Goal: Information Seeking & Learning: Learn about a topic

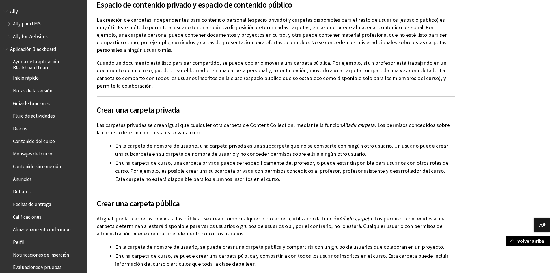
scroll to position [1014, 0]
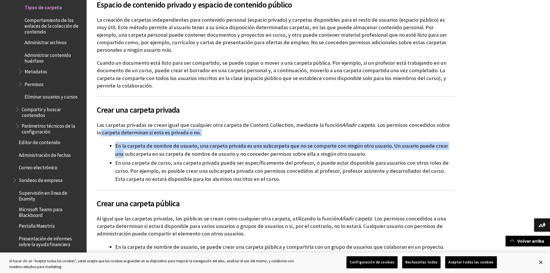
drag, startPoint x: 450, startPoint y: 126, endPoint x: 452, endPoint y: 149, distance: 22.9
click at [452, 149] on div "Acerca de la organización del contenido Antes de agregar cualquier contenido a …" at bounding box center [276, 72] width 358 height 445
click at [449, 126] on p "Las carpetas privadas se crean igual que cualquier otra carpeta de Content Coll…" at bounding box center [276, 128] width 358 height 15
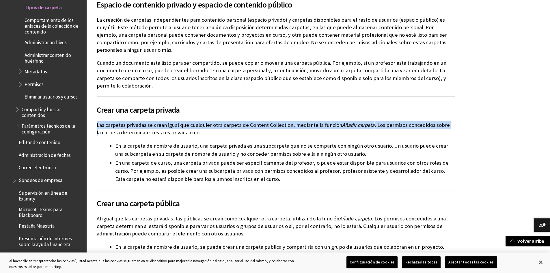
drag, startPoint x: 446, startPoint y: 122, endPoint x: 457, endPoint y: 115, distance: 13.6
click at [457, 115] on div "Acerca de la organización del contenido Antes de agregar cualquier contenido a …" at bounding box center [276, 267] width 370 height 873
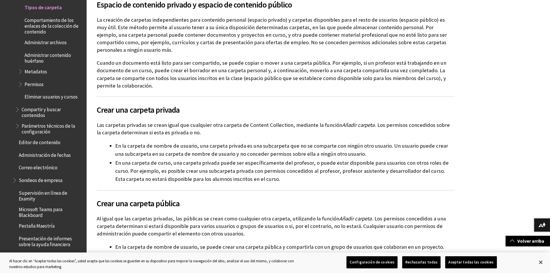
click at [449, 121] on div "Acerca de la organización del contenido Antes de agregar cualquier contenido a …" at bounding box center [276, 72] width 358 height 445
drag, startPoint x: 96, startPoint y: 125, endPoint x: 100, endPoint y: 124, distance: 4.7
click at [100, 124] on div "Acerca de la organización del contenido Antes de agregar cualquier contenido a …" at bounding box center [276, 267] width 370 height 873
drag, startPoint x: 447, startPoint y: 124, endPoint x: 367, endPoint y: 135, distance: 79.8
click at [435, 122] on p "Las carpetas privadas se crean igual que cualquier otra carpeta de Content Coll…" at bounding box center [276, 128] width 358 height 15
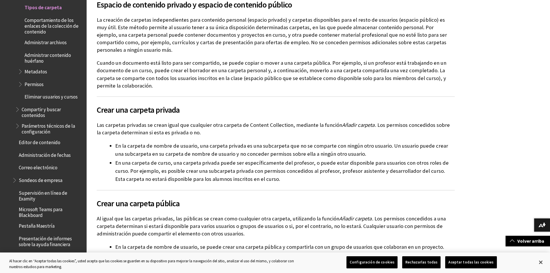
drag, startPoint x: 468, startPoint y: 129, endPoint x: 488, endPoint y: 153, distance: 30.9
click at [488, 153] on div at bounding box center [319, 276] width 464 height 891
click at [96, 125] on div "Acerca de la organización del contenido Antes de agregar cualquier contenido a …" at bounding box center [276, 267] width 370 height 873
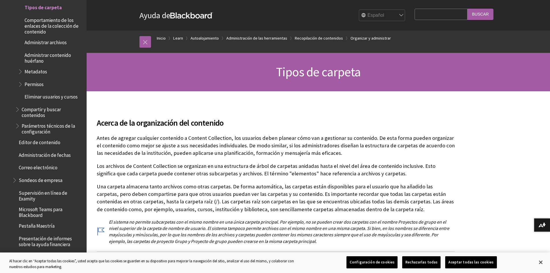
click at [202, 112] on h2 "Acerca de la organización del contenido" at bounding box center [276, 119] width 358 height 19
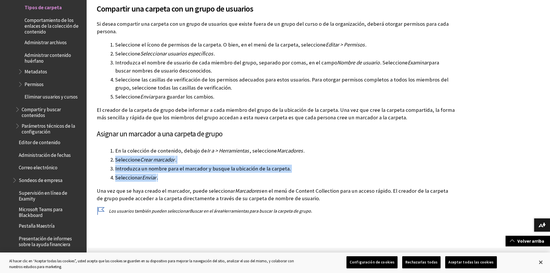
scroll to position [908, 0]
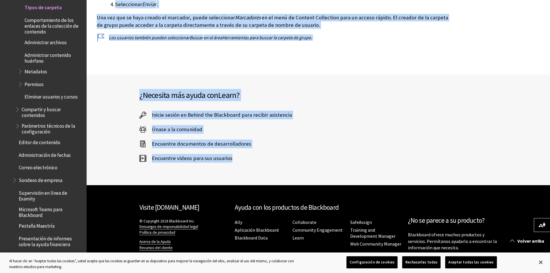
drag, startPoint x: 302, startPoint y: 185, endPoint x: 290, endPoint y: 152, distance: 35.0
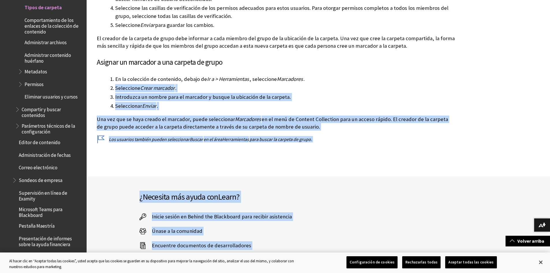
scroll to position [763, 0]
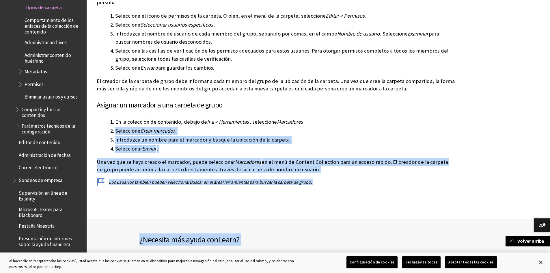
drag, startPoint x: 355, startPoint y: 162, endPoint x: 356, endPoint y: 172, distance: 9.9
drag, startPoint x: 356, startPoint y: 172, endPoint x: 282, endPoint y: 170, distance: 74.2
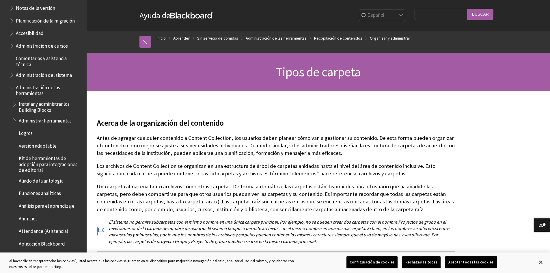
scroll to position [522, 0]
click at [29, 34] on font "Accesibilidad" at bounding box center [30, 34] width 28 height 6
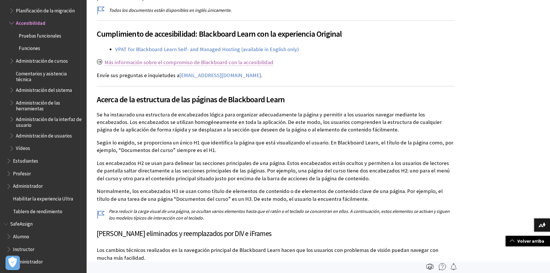
scroll to position [116, 0]
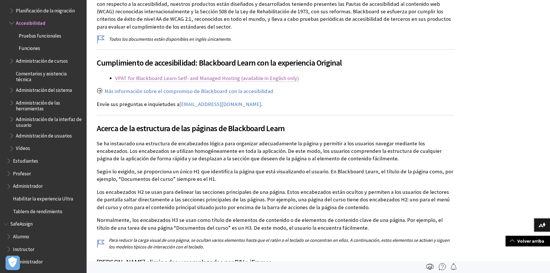
click at [152, 80] on link "VPAT for Blackboard Learn Self- and Managed Hosting (available in English only)" at bounding box center [207, 78] width 184 height 7
click at [245, 93] on link "Más información sobre el compromiso de Blackboard con la accesibilidad" at bounding box center [189, 91] width 169 height 7
drag, startPoint x: 333, startPoint y: 76, endPoint x: 357, endPoint y: 84, distance: 25.2
click at [395, 42] on p "Todos los documentos están disponibles en inglés únicamente." at bounding box center [276, 39] width 358 height 6
drag, startPoint x: 114, startPoint y: 77, endPoint x: 374, endPoint y: 81, distance: 259.7
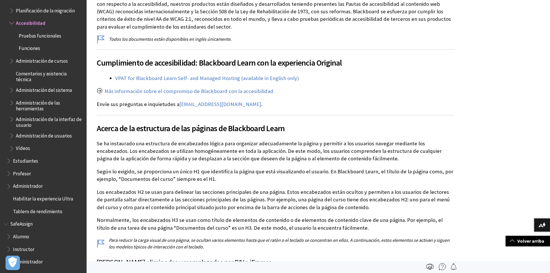
drag, startPoint x: 374, startPoint y: 81, endPoint x: 105, endPoint y: 73, distance: 268.7
drag, startPoint x: 116, startPoint y: 80, endPoint x: 308, endPoint y: 81, distance: 192.4
drag, startPoint x: 308, startPoint y: 81, endPoint x: 295, endPoint y: 41, distance: 42.3
click at [351, 18] on p "En Blackboard priorizamos la facilidad de uso y la accesibilidad de todos nuest…" at bounding box center [276, 12] width 358 height 38
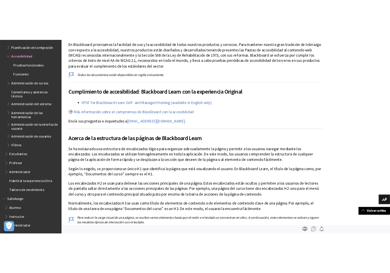
scroll to position [87, 0]
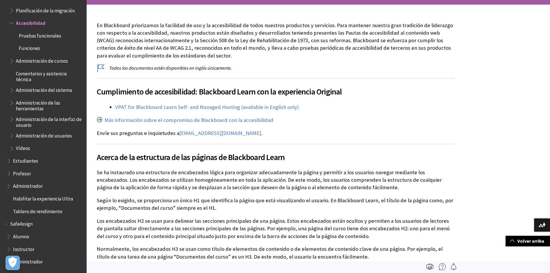
drag, startPoint x: 117, startPoint y: 107, endPoint x: 323, endPoint y: 113, distance: 206.3
drag, startPoint x: 323, startPoint y: 113, endPoint x: 313, endPoint y: 107, distance: 12.1
click at [313, 107] on div "VPAT for Blackboard Learn Self- and Managed Hosting (available in English only)" at bounding box center [285, 107] width 340 height 8
click at [201, 107] on link "VPAT for Blackboard Learn Self- and Managed Hosting (available in English only)" at bounding box center [207, 107] width 184 height 7
